Goal: Task Accomplishment & Management: Complete application form

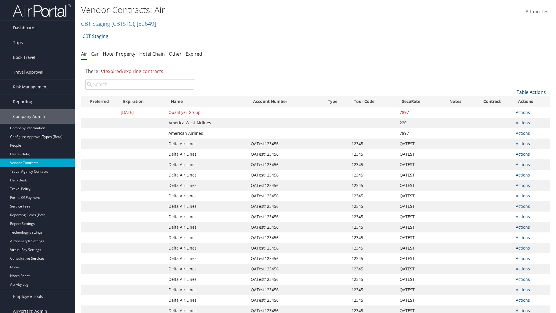
click at [531, 92] on link "Table Actions" at bounding box center [531, 92] width 29 height 6
click at [512, 101] on link "Create New Contract" at bounding box center [512, 101] width 76 height 10
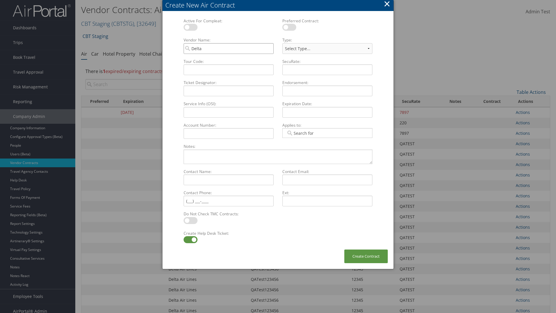
type input "Delta Air Lines"
select select "[object Object]"
type input "Delta Air Lines"
type input "QATest123456"
type input "12345"
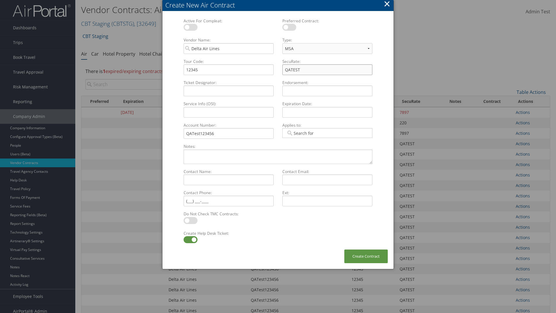
type input "QATEST"
click at [190, 240] on label at bounding box center [191, 239] width 14 height 7
click at [190, 240] on input "checkbox" at bounding box center [189, 241] width 4 height 4
checkbox input "false"
click at [366, 256] on button "Create Contract" at bounding box center [365, 256] width 43 height 14
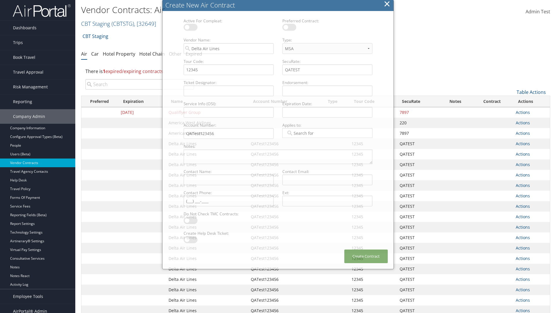
click at [140, 84] on input "search" at bounding box center [139, 84] width 109 height 10
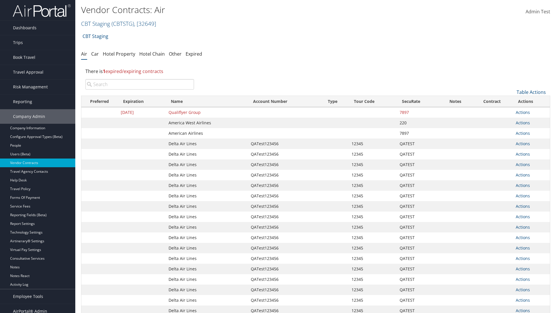
type input "QATest123456"
